Goal: Task Accomplishment & Management: Manage account settings

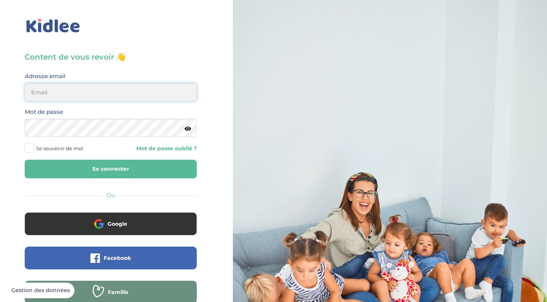
type input "saidaelfilal@outlook.com"
click at [111, 169] on button "Se connecter" at bounding box center [111, 169] width 172 height 19
click at [160, 172] on button "Se connecter" at bounding box center [111, 169] width 172 height 19
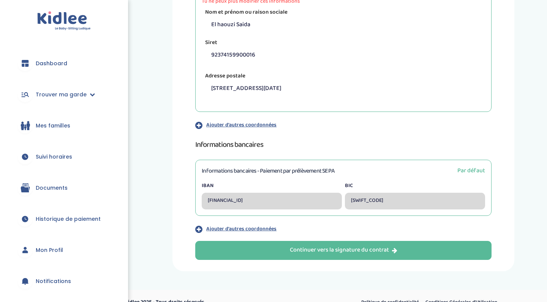
scroll to position [203, 0]
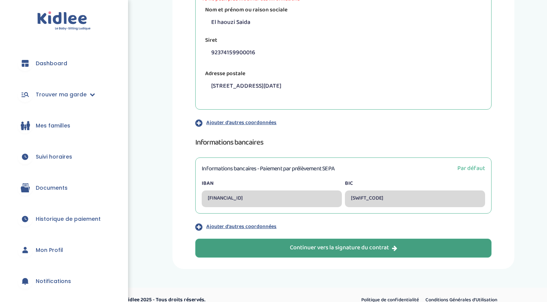
click at [286, 254] on button "Continuer vers la signature du contrat" at bounding box center [343, 248] width 296 height 19
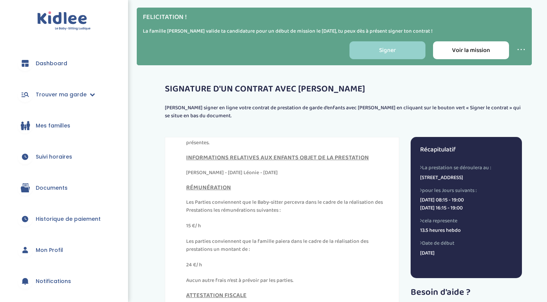
scroll to position [195, 0]
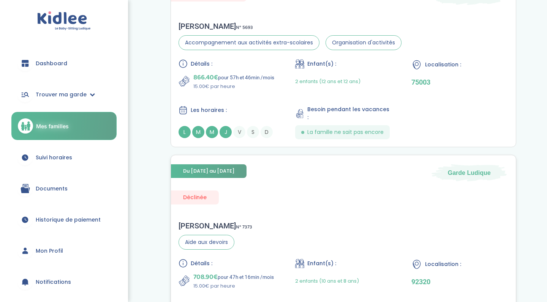
scroll to position [6, 0]
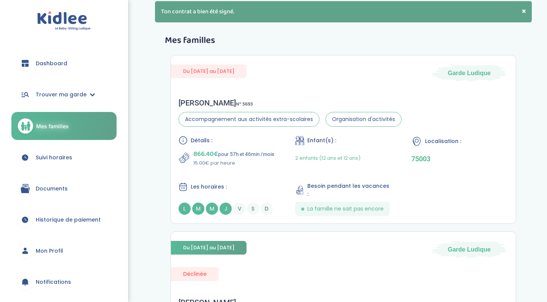
click at [82, 73] on link "Dashboard" at bounding box center [63, 63] width 105 height 27
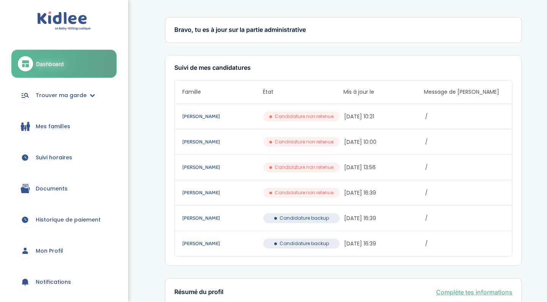
click at [63, 123] on span "Mes familles" at bounding box center [53, 127] width 35 height 8
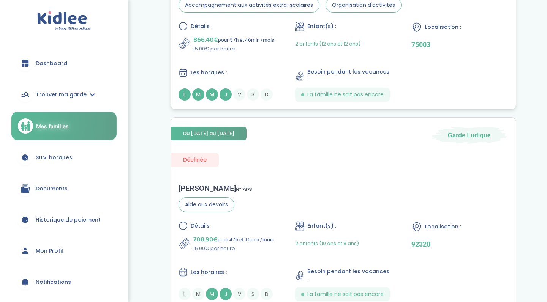
scroll to position [99, 0]
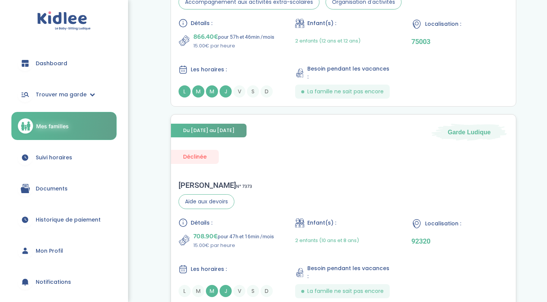
click at [276, 155] on div "Du 02-10-2025 au 31-07-2026 Garde Ludique Déclinée Stéphanie G . N° 7373 Aide a…" at bounding box center [344, 210] width 346 height 192
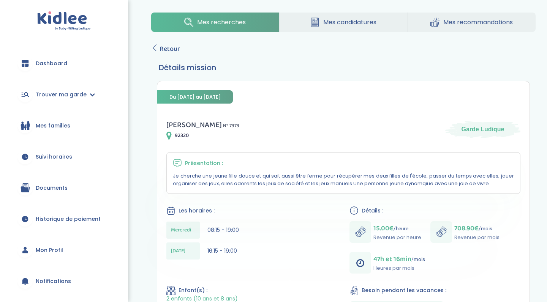
scroll to position [5, 0]
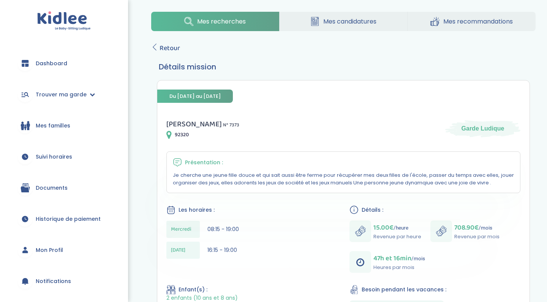
click at [52, 190] on span "Documents" at bounding box center [52, 188] width 32 height 8
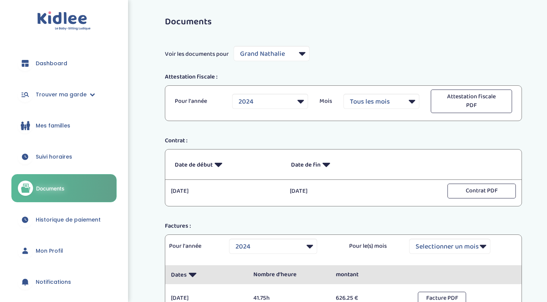
select select "2251"
select select "2024"
click at [49, 92] on span "Trouver ma garde" at bounding box center [61, 95] width 51 height 8
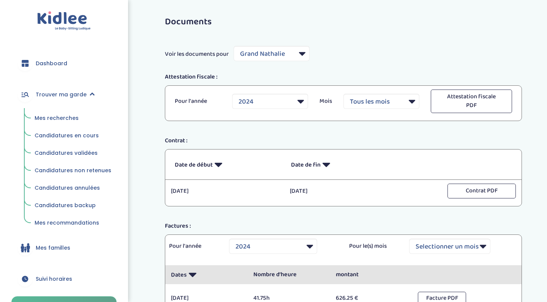
click at [60, 66] on span "Dashboard" at bounding box center [52, 64] width 32 height 8
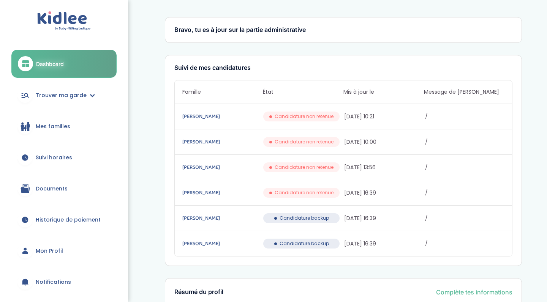
click at [67, 122] on link "Mes familles" at bounding box center [63, 126] width 105 height 27
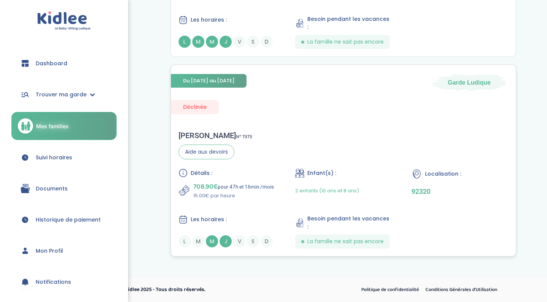
scroll to position [150, 0]
click at [51, 250] on span "Mon Profil" at bounding box center [49, 251] width 27 height 8
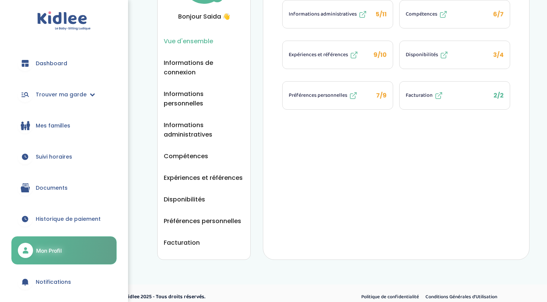
scroll to position [76, 0]
